Goal: Check status: Check status

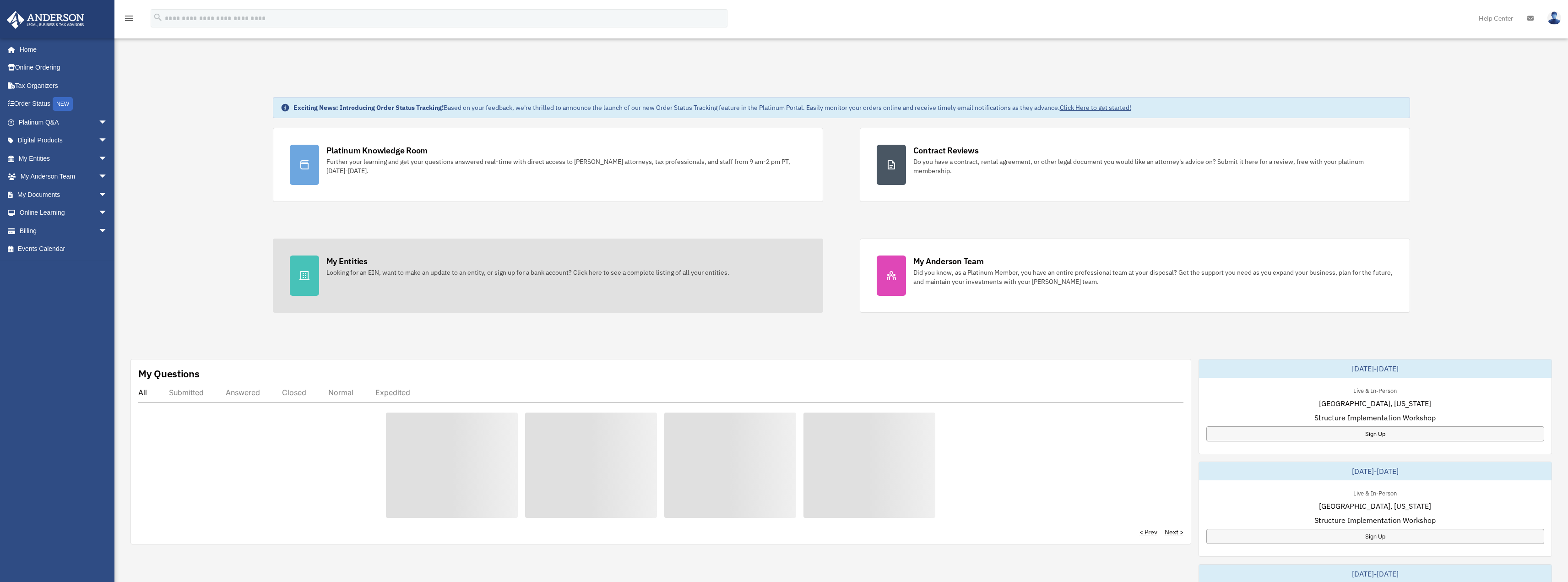
drag, startPoint x: 0, startPoint y: 0, endPoint x: 362, endPoint y: 276, distance: 455.2
click at [362, 276] on div "Looking for an EIN, want to make an update to an entity, or sign up for a bank …" at bounding box center [528, 272] width 403 height 9
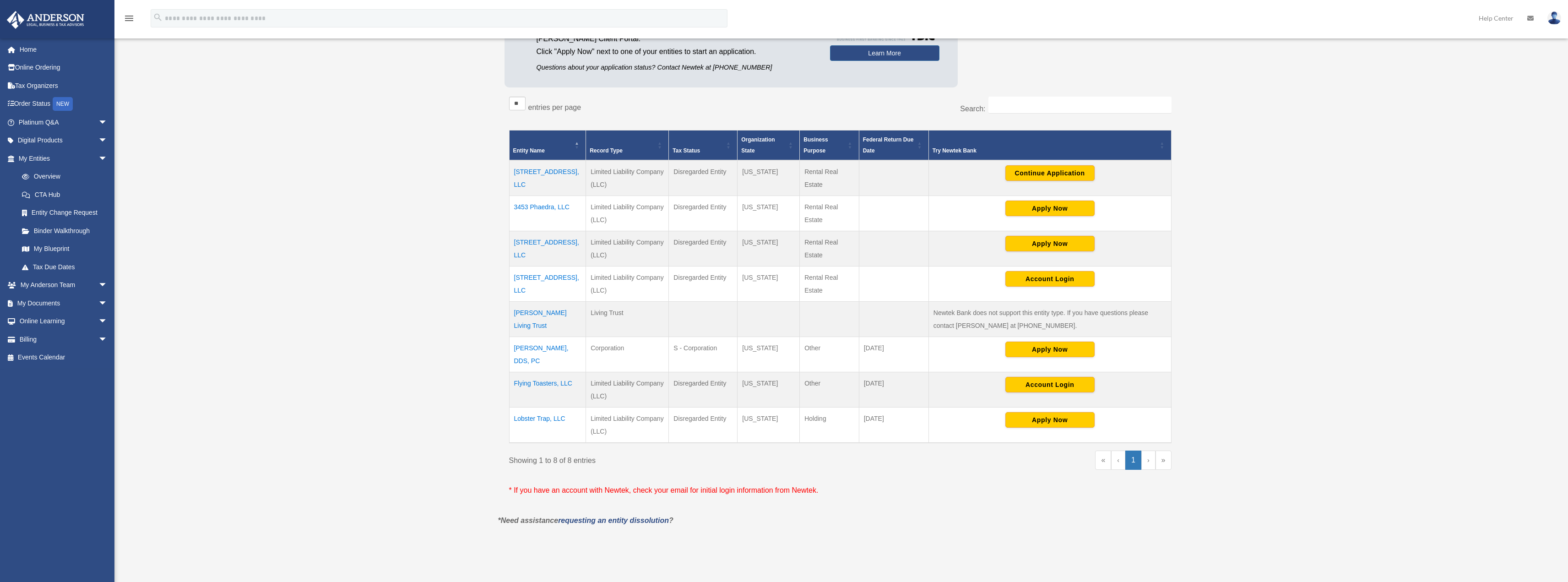
scroll to position [138, 0]
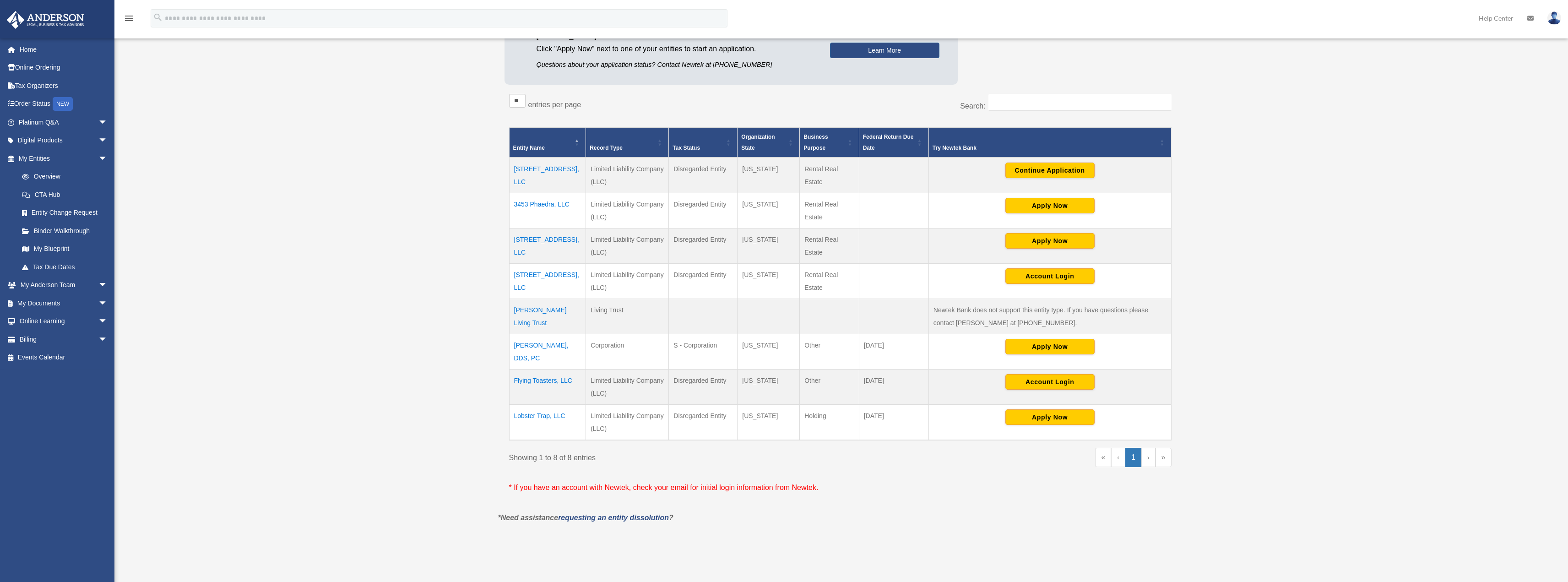
click at [533, 379] on td "Flying Toasters, LLC" at bounding box center [547, 387] width 77 height 35
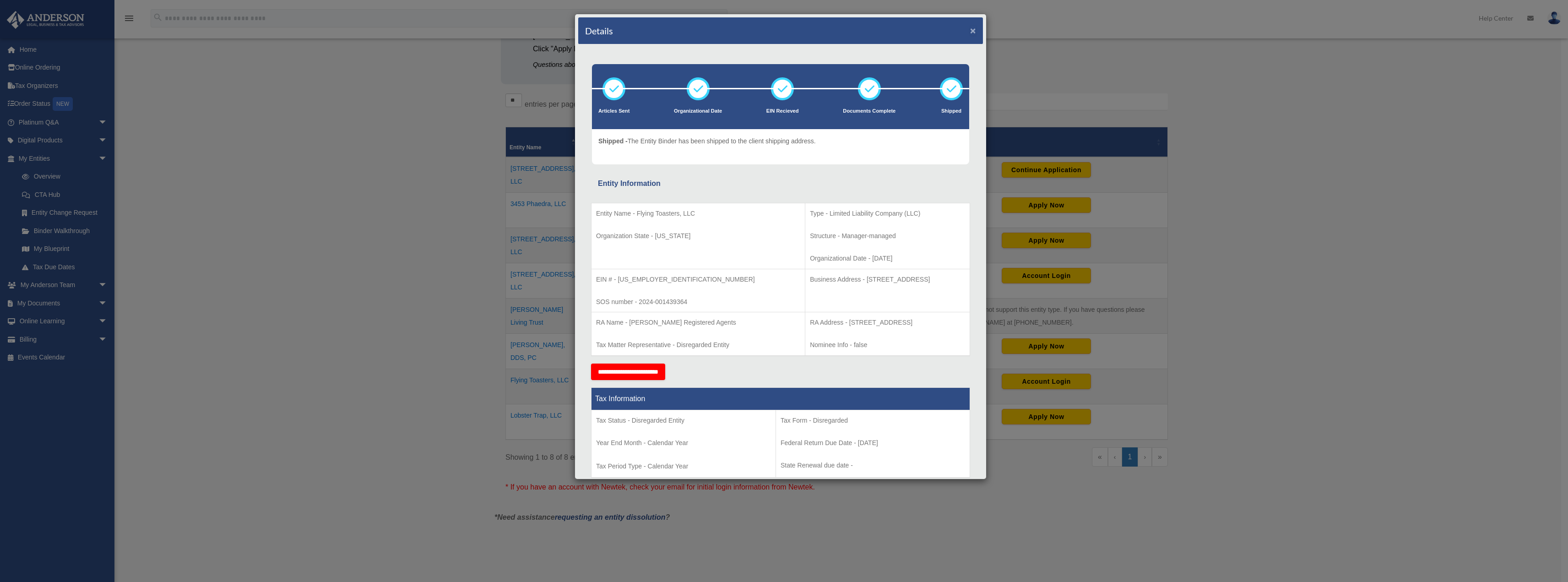
click at [970, 31] on button "×" at bounding box center [973, 31] width 6 height 10
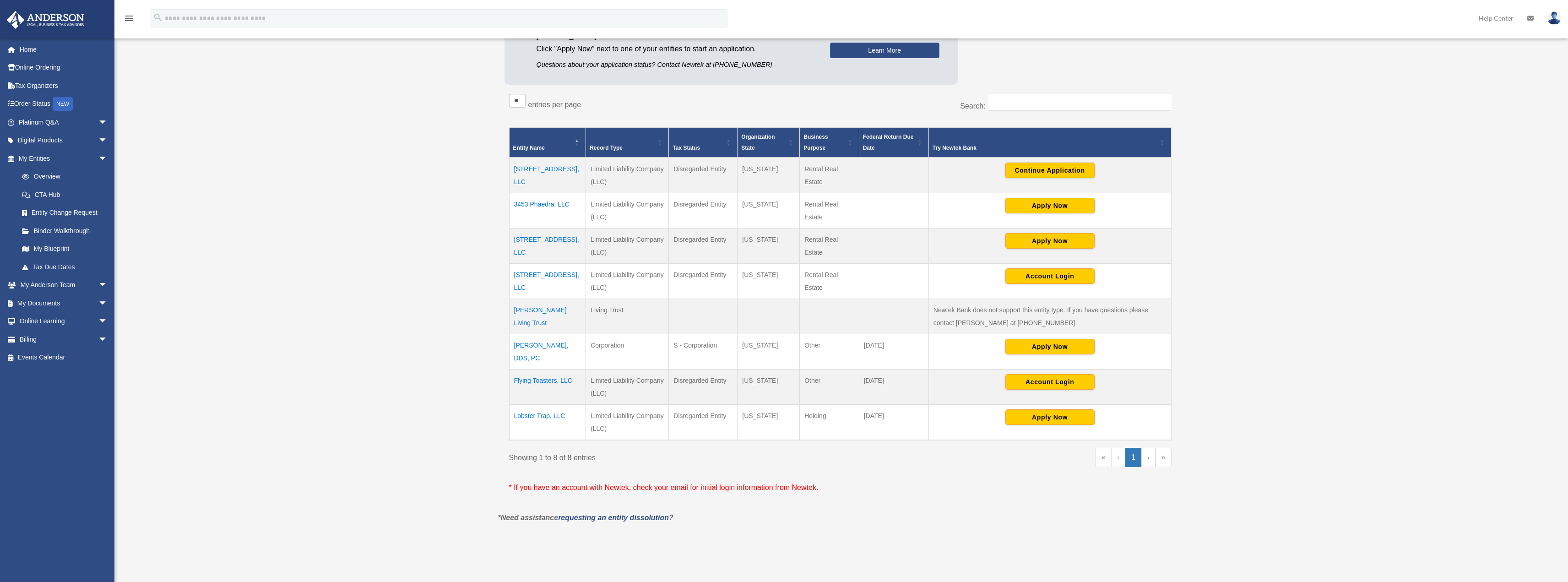
click at [541, 276] on td "[STREET_ADDRESS], LLC" at bounding box center [547, 281] width 77 height 35
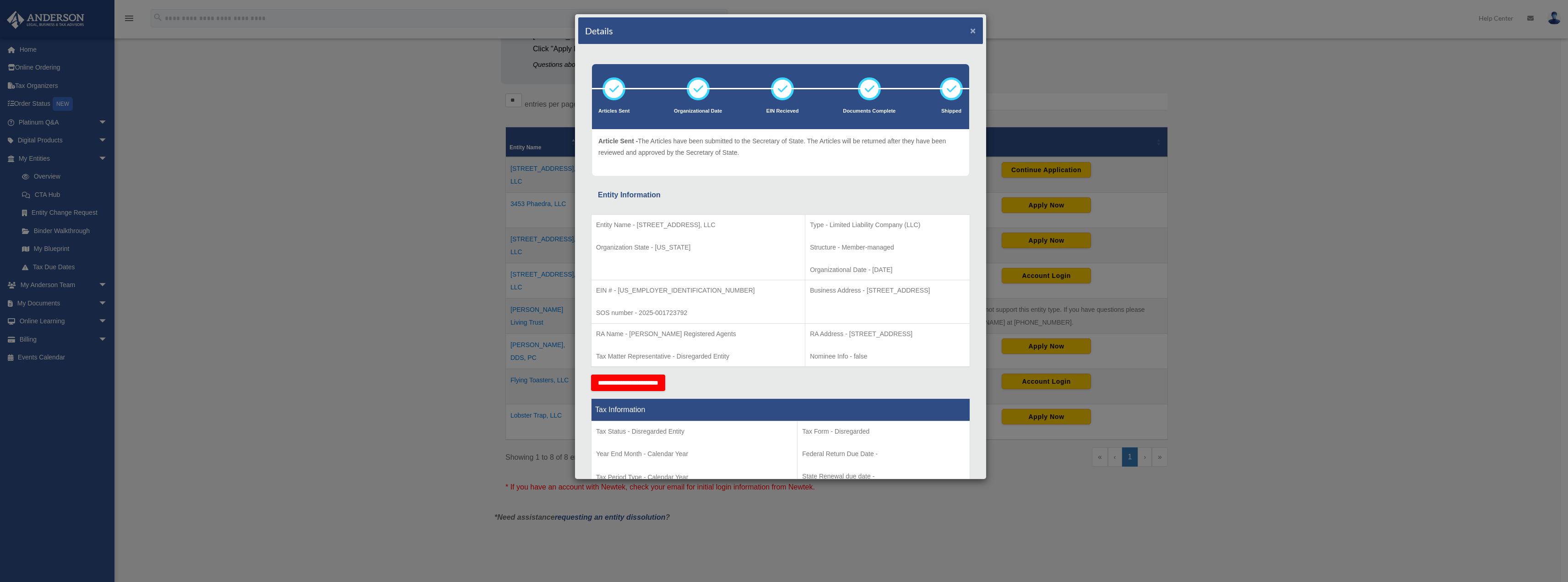
click at [970, 29] on button "×" at bounding box center [973, 31] width 6 height 10
